Goal: Information Seeking & Learning: Learn about a topic

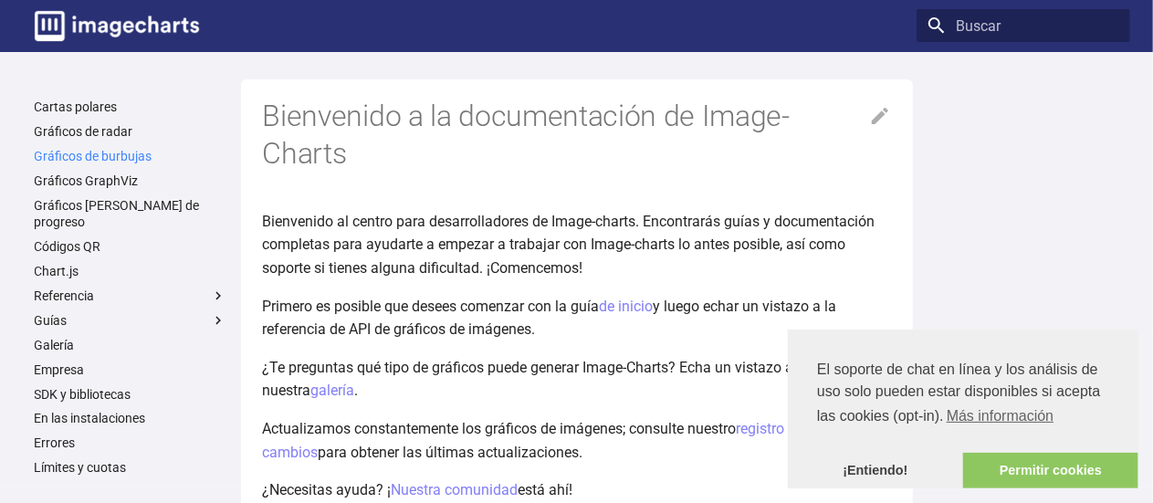
click at [120, 155] on font "Gráficos de burbujas" at bounding box center [94, 156] width 118 height 15
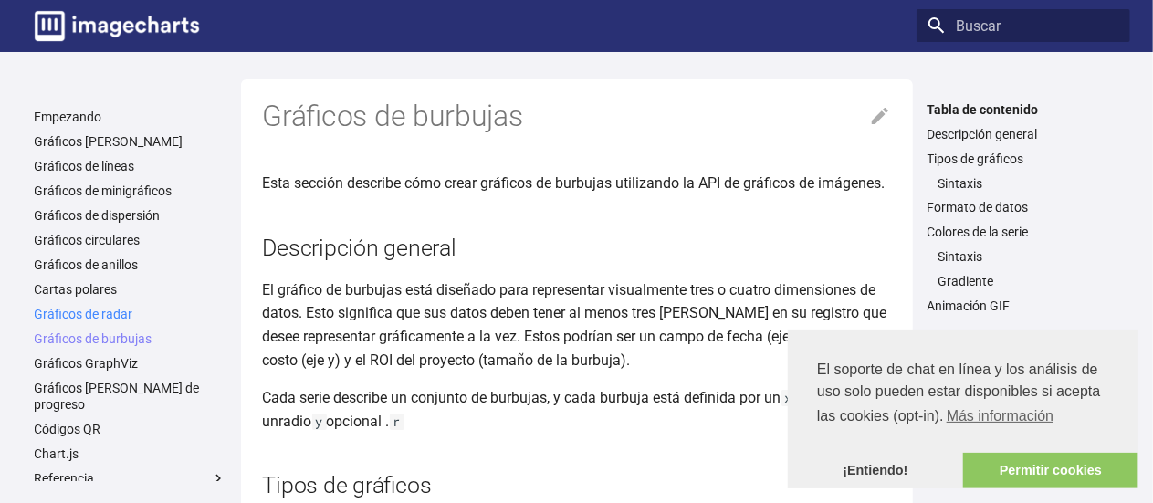
click at [102, 313] on font "Gráficos de radar" at bounding box center [84, 314] width 99 height 15
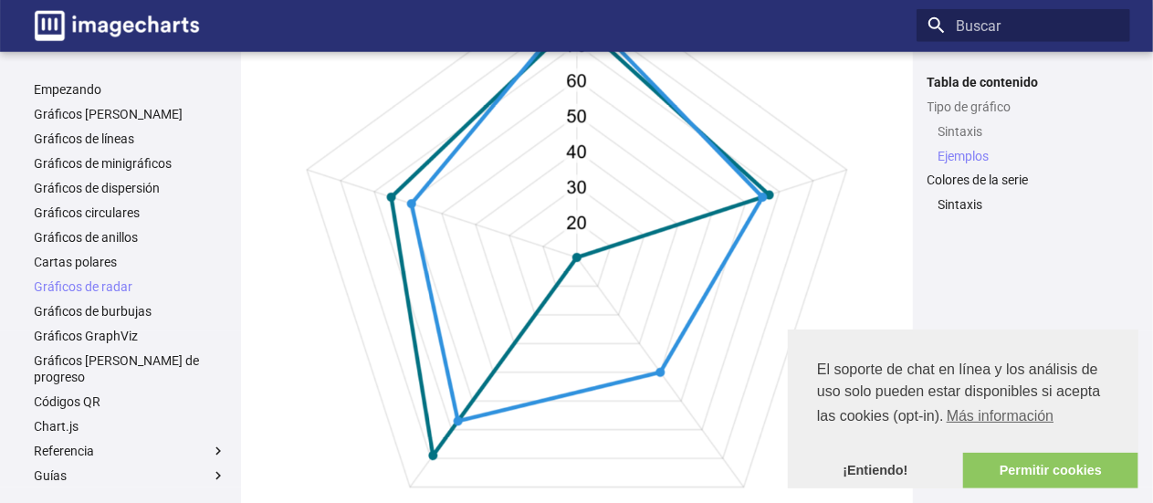
scroll to position [821, 0]
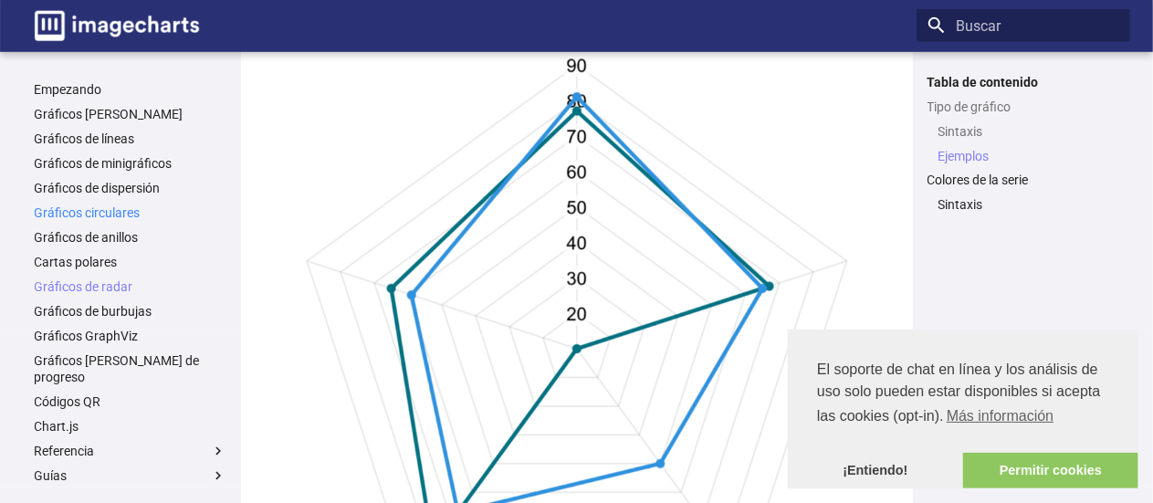
click at [133, 214] on font "Gráficos circulares" at bounding box center [88, 212] width 106 height 15
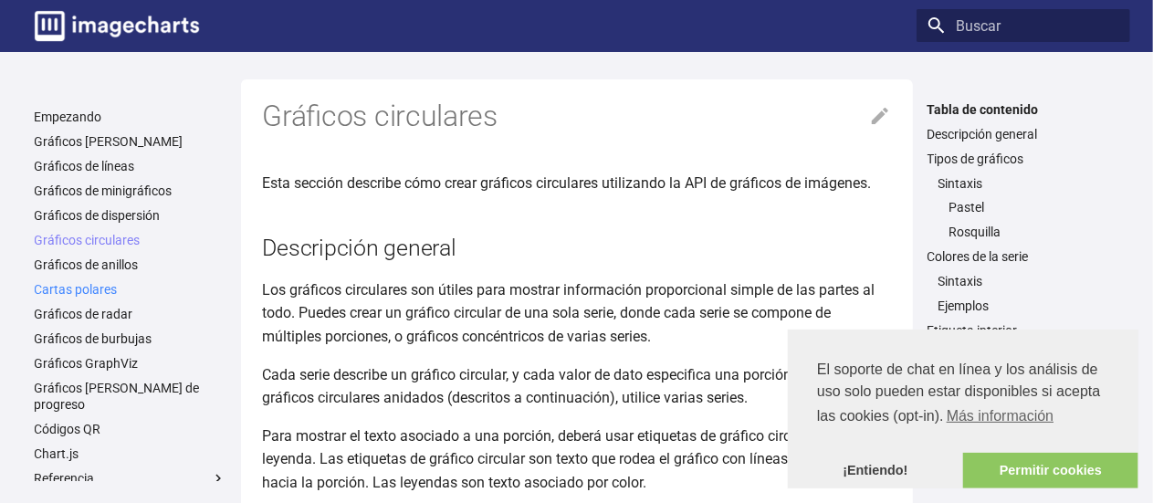
click at [97, 291] on font "Cartas polares" at bounding box center [76, 289] width 83 height 15
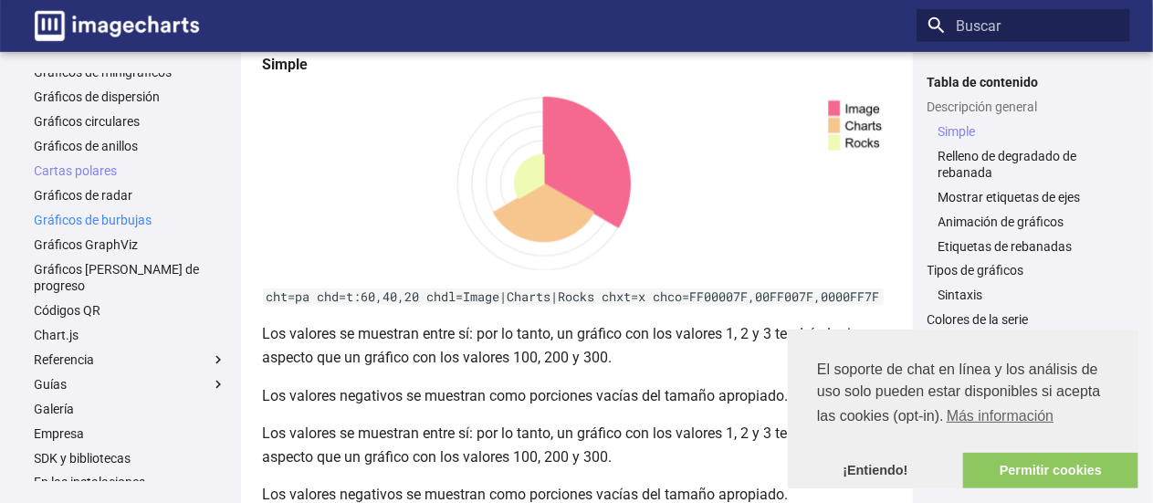
scroll to position [183, 0]
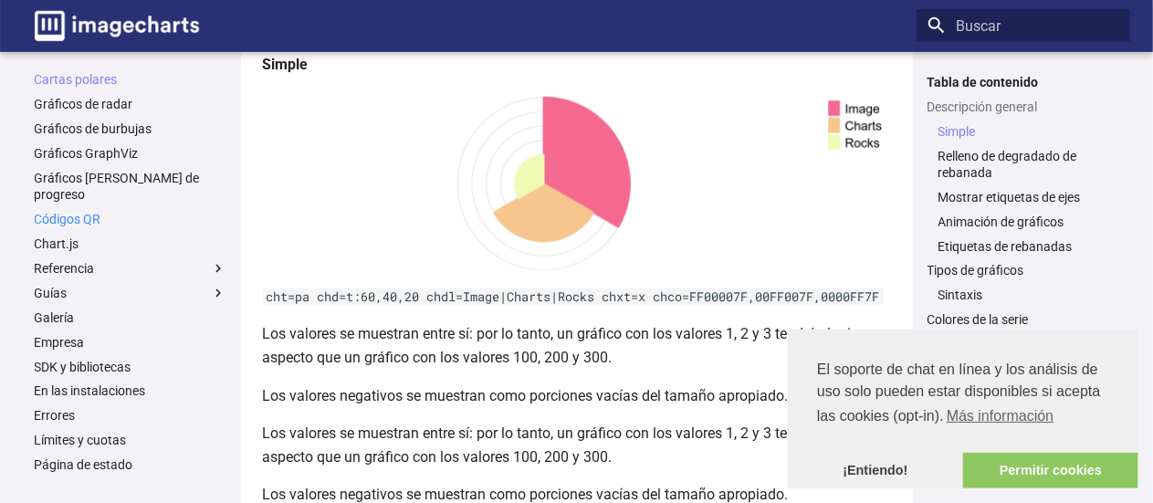
click at [58, 212] on font "Códigos QR" at bounding box center [68, 219] width 67 height 15
